Goal: Complete application form

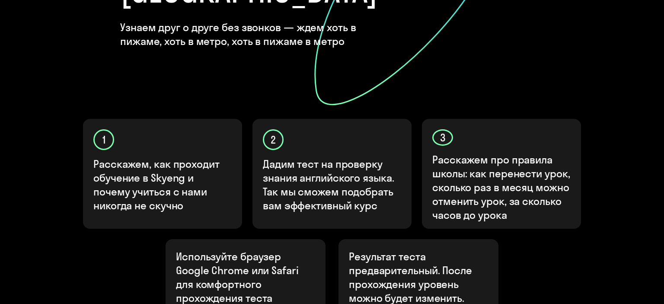
scroll to position [320, 0]
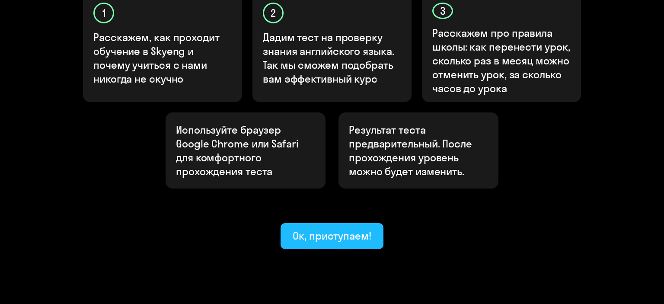
click at [331, 223] on button "Ок, приступаем!" at bounding box center [332, 236] width 103 height 26
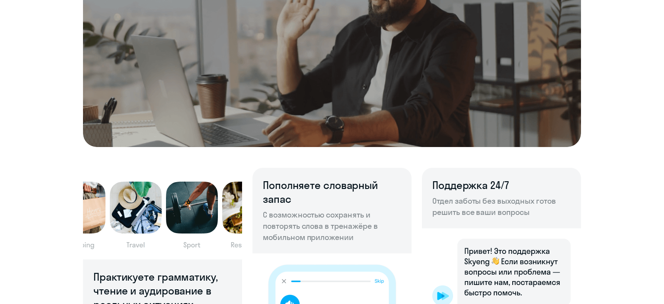
scroll to position [548, 0]
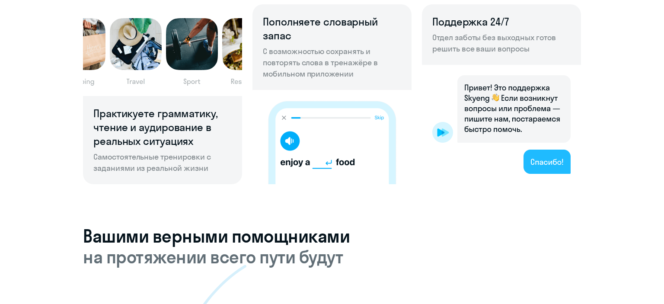
click at [550, 158] on img at bounding box center [501, 124] width 159 height 119
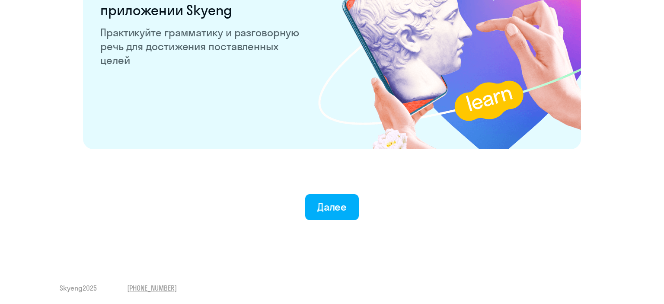
scroll to position [1700, 0]
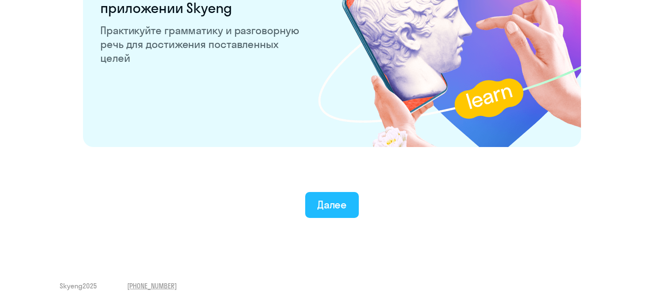
click at [331, 211] on div "Далее" at bounding box center [332, 205] width 30 height 14
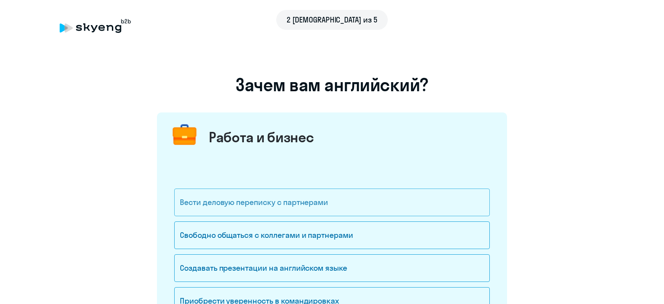
click at [342, 203] on div "Вести деловую переписку с партнерами" at bounding box center [332, 203] width 316 height 28
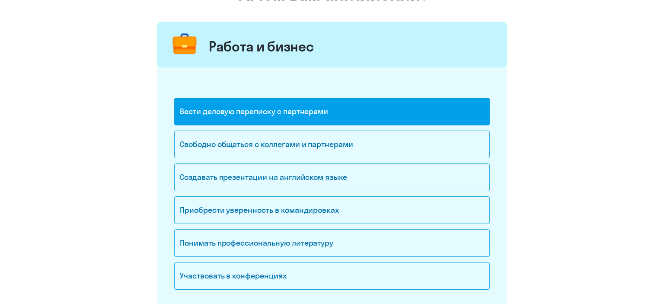
scroll to position [91, 0]
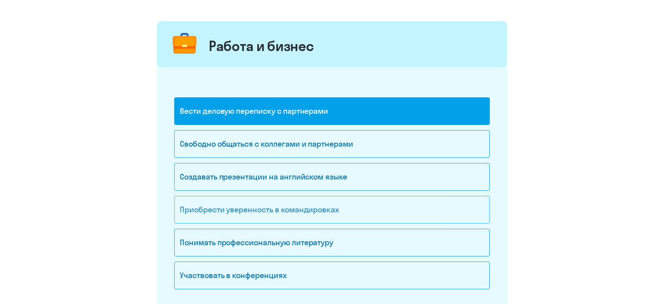
click at [343, 208] on div "Приобрести уверенность в командировках" at bounding box center [332, 210] width 316 height 28
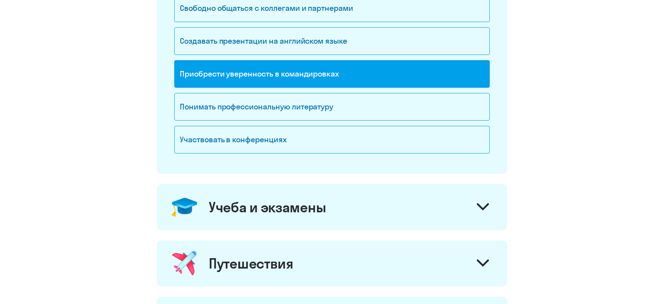
scroll to position [274, 0]
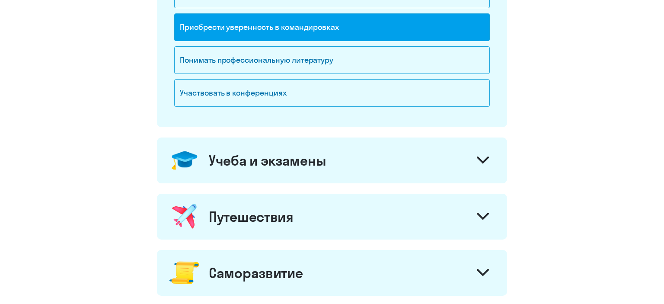
click at [419, 229] on div "Путешествия" at bounding box center [332, 217] width 350 height 46
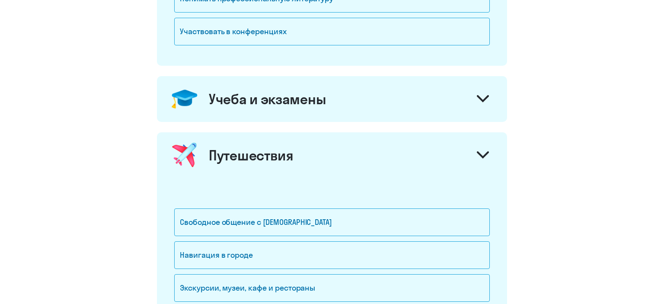
scroll to position [365, 0]
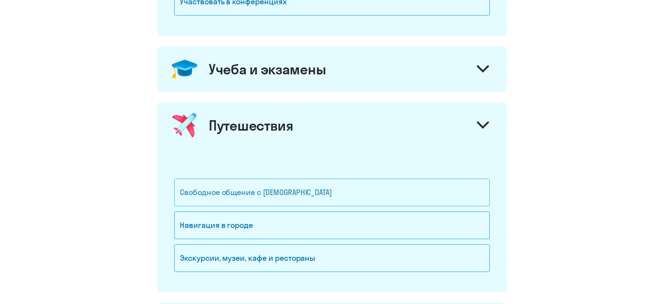
click at [349, 193] on div "Свободное общение с иностранцами" at bounding box center [332, 193] width 316 height 28
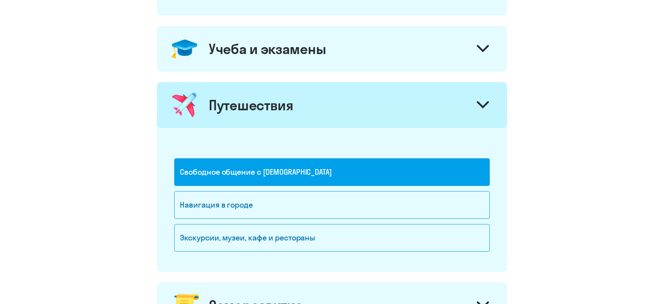
scroll to position [411, 0]
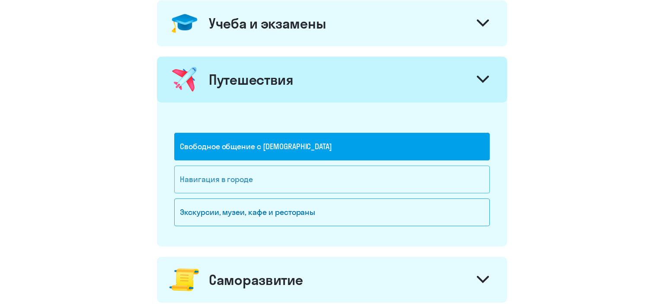
click at [329, 185] on div "Навигация в городе" at bounding box center [332, 180] width 316 height 28
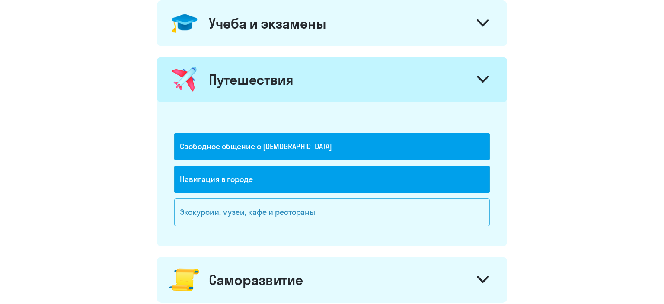
click at [334, 201] on div "Экскурсии, музеи, кафе и рестораны" at bounding box center [332, 212] width 316 height 28
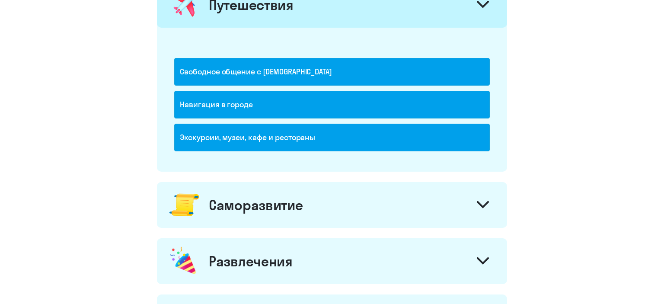
scroll to position [548, 0]
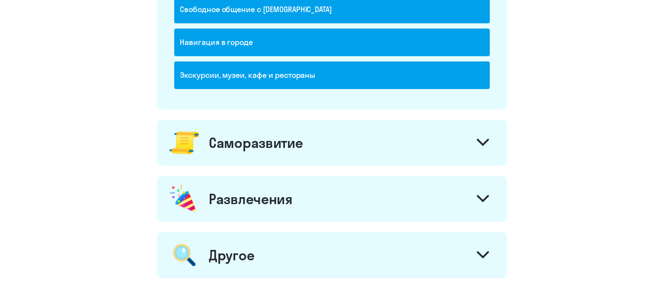
click at [483, 141] on icon at bounding box center [483, 142] width 12 height 7
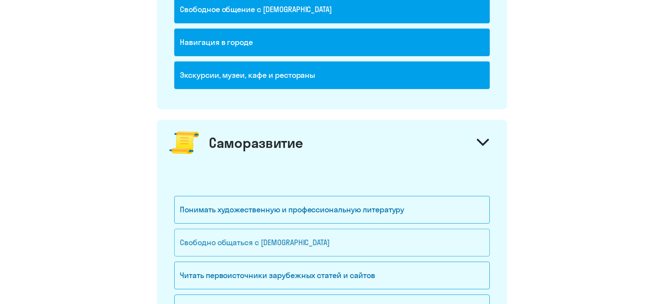
click at [398, 240] on div "Свободно общаться с иностранцами" at bounding box center [332, 243] width 316 height 28
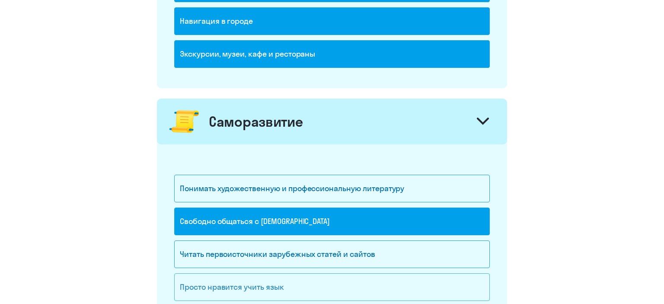
scroll to position [593, 0]
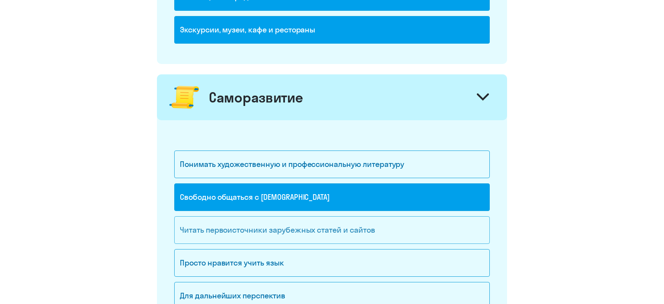
click at [400, 229] on div "Читать первоисточники зарубежных статей и сайтов" at bounding box center [332, 230] width 316 height 28
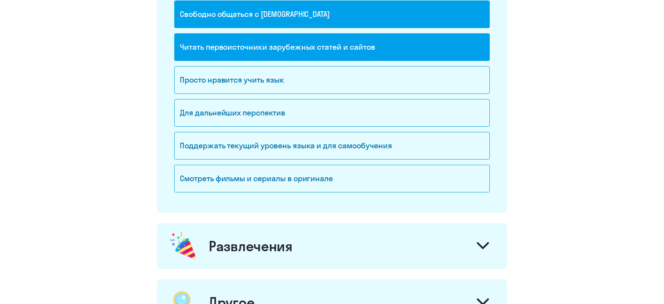
scroll to position [913, 0]
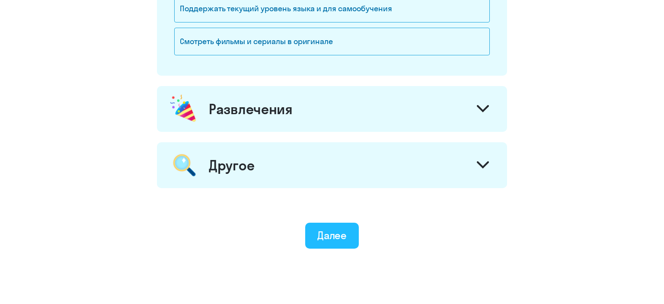
click at [349, 228] on button "Далее" at bounding box center [332, 236] width 54 height 26
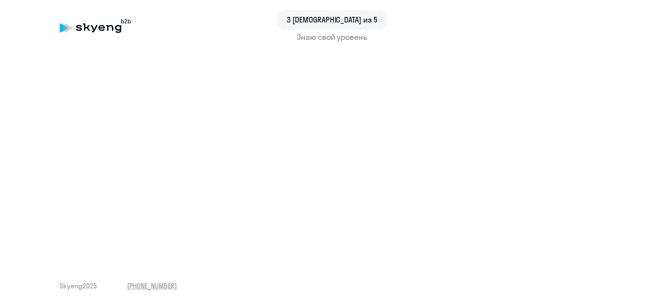
click at [80, 19] on div "3 [DEMOGRAPHIC_DATA] из 5" at bounding box center [332, 20] width 545 height 20
click at [328, 25] on span "3 [DEMOGRAPHIC_DATA] из 5" at bounding box center [332, 19] width 91 height 11
click at [88, 30] on icon at bounding box center [95, 26] width 71 height 14
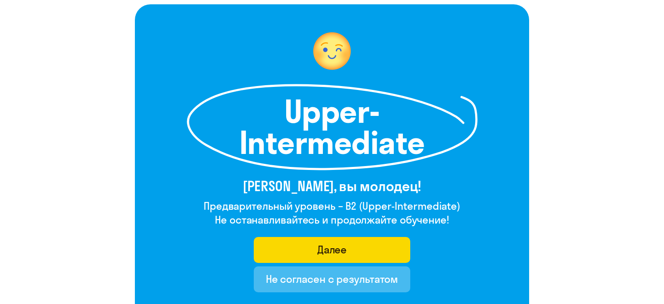
scroll to position [91, 0]
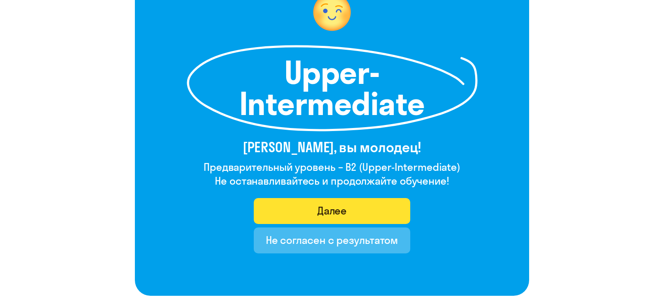
click at [348, 208] on button "Далее" at bounding box center [332, 211] width 157 height 26
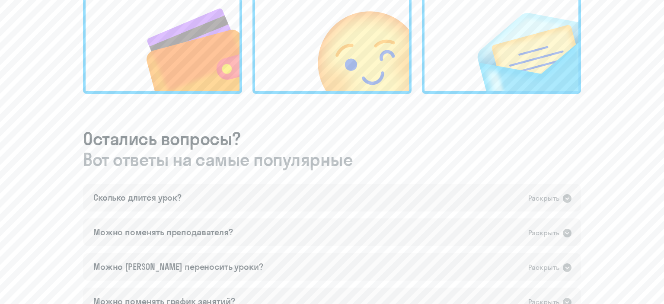
scroll to position [548, 0]
